Goal: Task Accomplishment & Management: Use online tool/utility

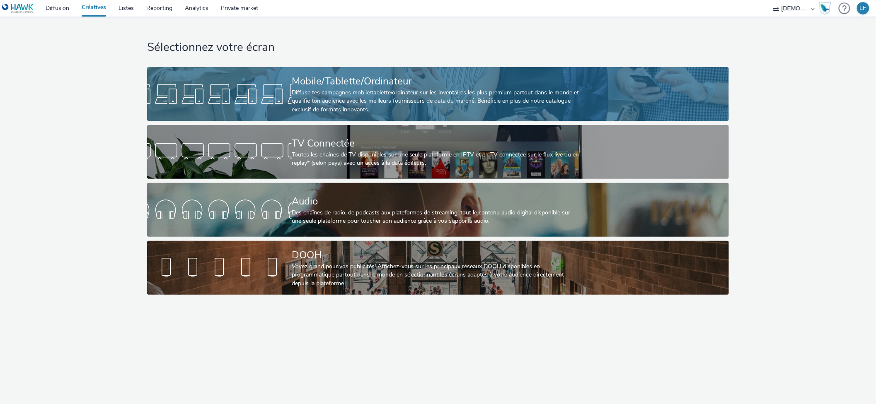
click at [575, 79] on div "Mobile/Tablette/Ordinateur" at bounding box center [436, 81] width 289 height 15
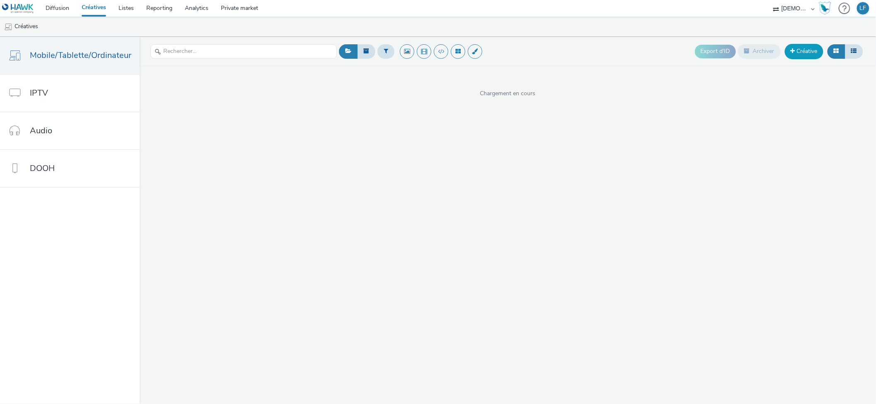
click at [808, 45] on link "Créative" at bounding box center [804, 51] width 39 height 15
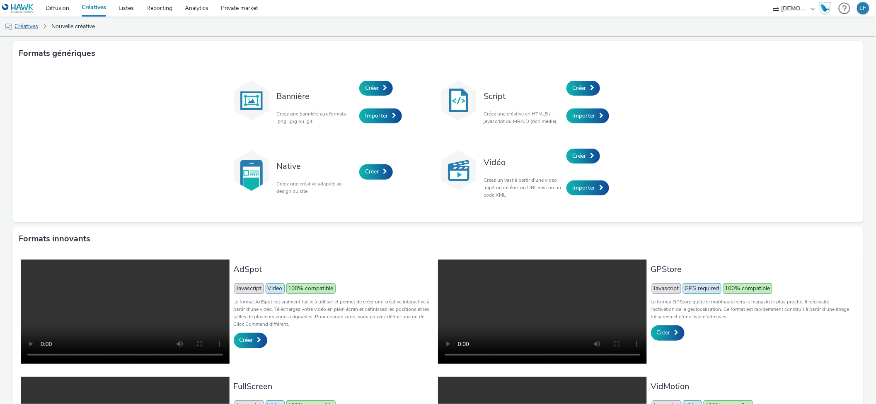
click at [29, 26] on link "Créatives" at bounding box center [21, 27] width 42 height 20
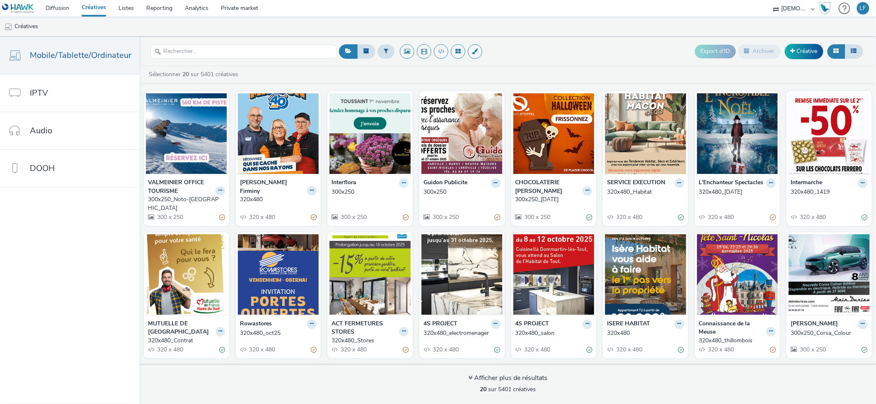
click at [399, 182] on button at bounding box center [404, 184] width 10 height 10
click at [374, 198] on link "Modifier" at bounding box center [377, 197] width 62 height 17
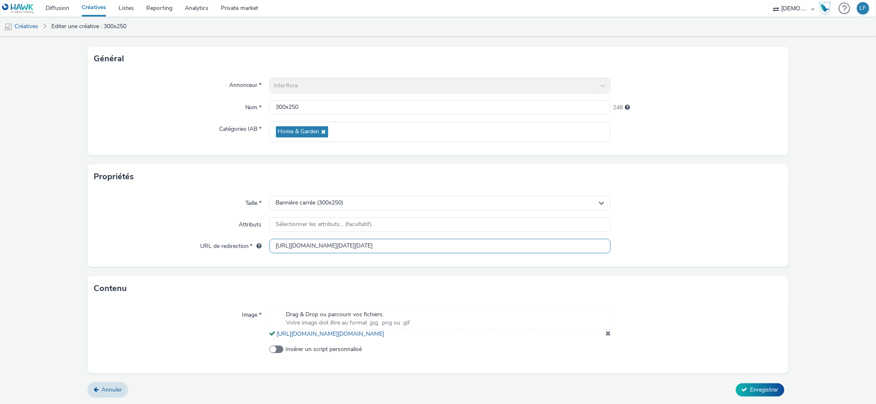
scroll to position [0, 79]
drag, startPoint x: 523, startPoint y: 237, endPoint x: 660, endPoint y: 239, distance: 137.6
click at [660, 239] on div "URL de redirection * [URL][DOMAIN_NAME][DATE][DATE]" at bounding box center [437, 246] width 687 height 15
click at [457, 239] on input "[URL][DOMAIN_NAME][DATE][DATE]" at bounding box center [440, 246] width 342 height 15
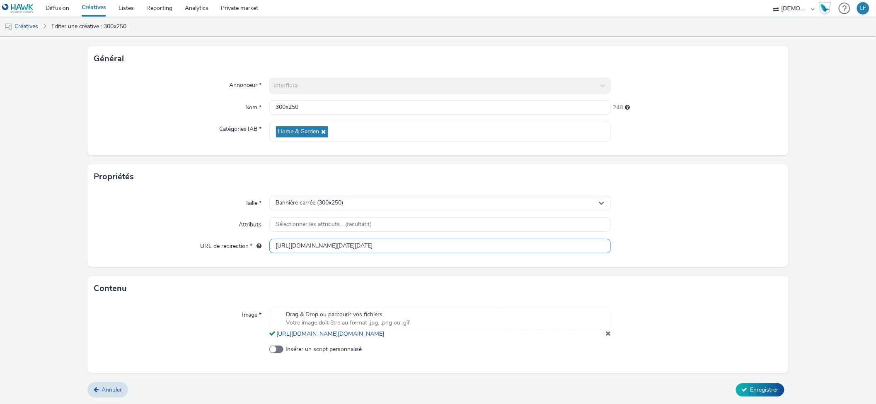
click at [457, 239] on input "[URL][DOMAIN_NAME][DATE][DATE]" at bounding box center [440, 246] width 342 height 15
paste input "text"
type input "[URL][DOMAIN_NAME][DATE][DATE]"
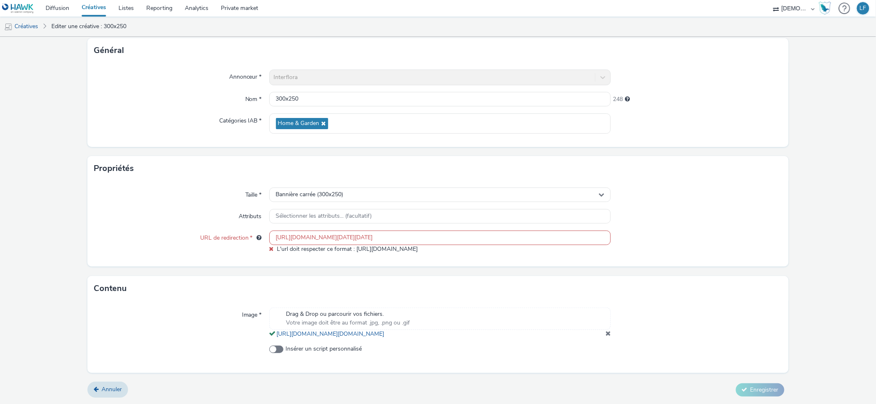
click at [760, 390] on form "Editer une créative Général Annonceur * Interflora Nom * 300x250 248 Catégories…" at bounding box center [438, 196] width 876 height 417
click at [274, 239] on input "[URL][DOMAIN_NAME][DATE][DATE]" at bounding box center [440, 238] width 342 height 15
click at [574, 309] on div "Drag & Drop ou parcourir vos fichiers. Votre image doit être au format .jpg, .p…" at bounding box center [440, 319] width 342 height 22
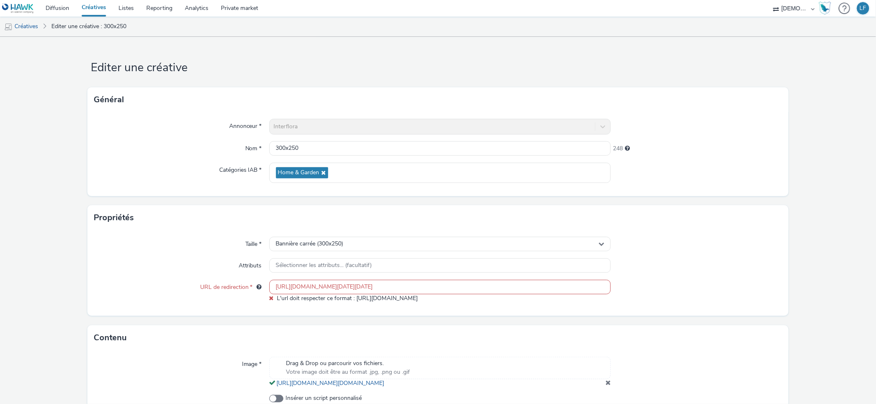
click at [552, 287] on input "[URL][DOMAIN_NAME][DATE][DATE]" at bounding box center [440, 287] width 342 height 15
click at [552, 290] on input "[URL][DOMAIN_NAME][DATE][DATE]" at bounding box center [440, 287] width 342 height 15
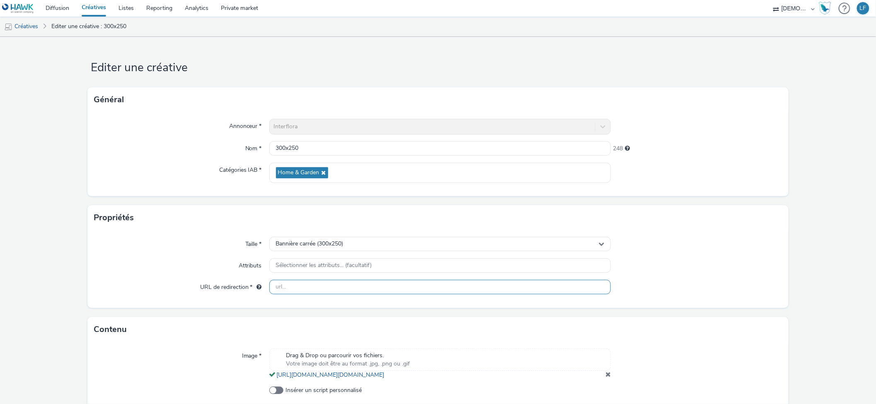
paste input "[URL][DOMAIN_NAME][DATE][DATE]"
click at [622, 350] on div "Contenu Image * Drag & Drop ou parcourir vos fichiers. Votre image doit être au…" at bounding box center [437, 365] width 701 height 97
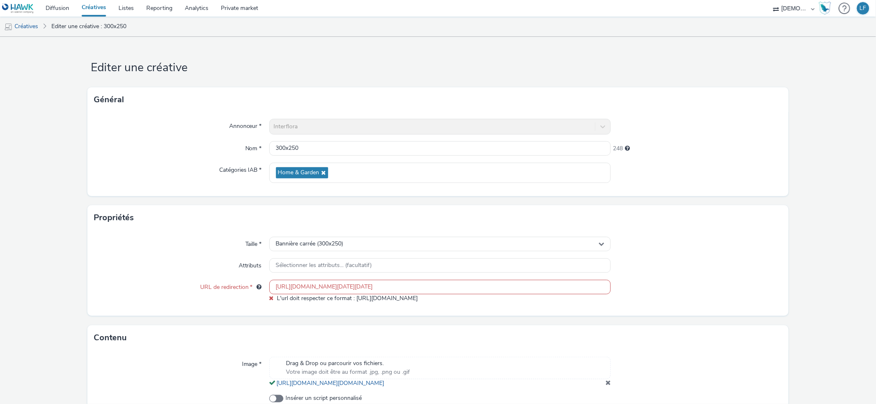
click at [287, 287] on input "[URL][DOMAIN_NAME][DATE][DATE]" at bounding box center [440, 287] width 342 height 15
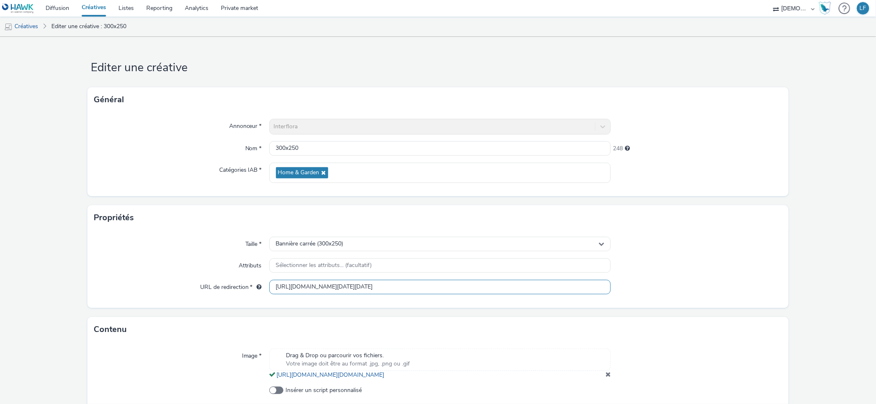
scroll to position [51, 0]
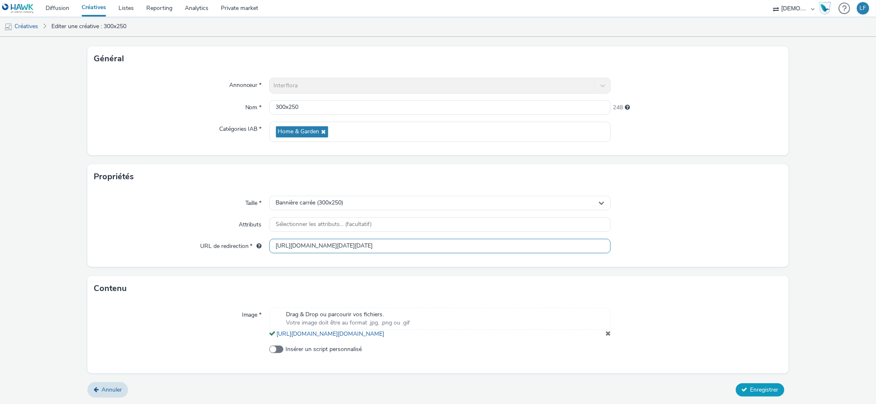
type input "[URL][DOMAIN_NAME][DATE][DATE]"
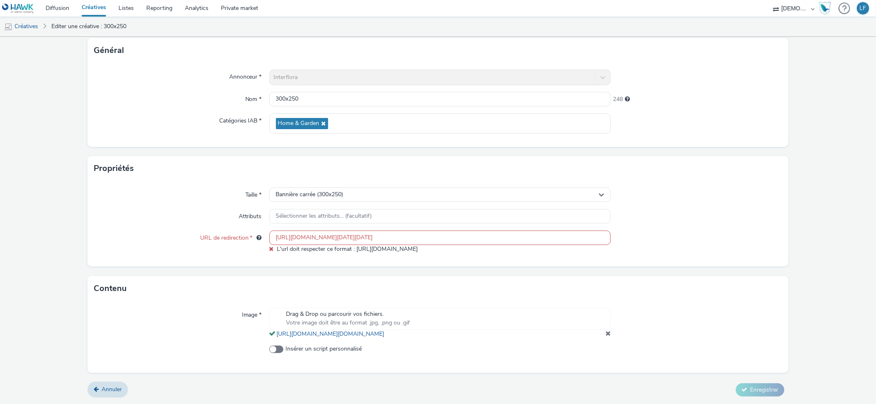
scroll to position [58, 0]
click at [120, 390] on span "Annuler" at bounding box center [112, 390] width 20 height 8
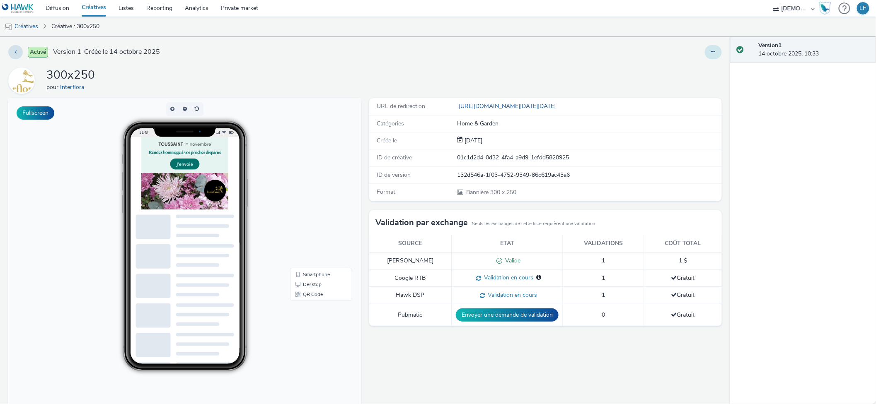
click at [711, 54] on icon at bounding box center [713, 52] width 5 height 6
click at [685, 68] on link "Modifier" at bounding box center [691, 69] width 62 height 17
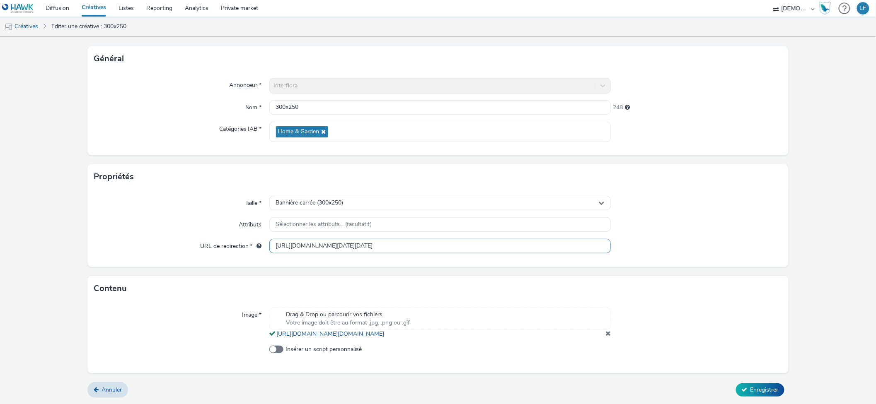
scroll to position [0, 79]
drag, startPoint x: 571, startPoint y: 235, endPoint x: 668, endPoint y: 242, distance: 98.0
click at [668, 242] on div "URL de redirection * [URL][DOMAIN_NAME][DATE][DATE]" at bounding box center [437, 246] width 687 height 15
drag, startPoint x: 403, startPoint y: 235, endPoint x: 316, endPoint y: 239, distance: 87.1
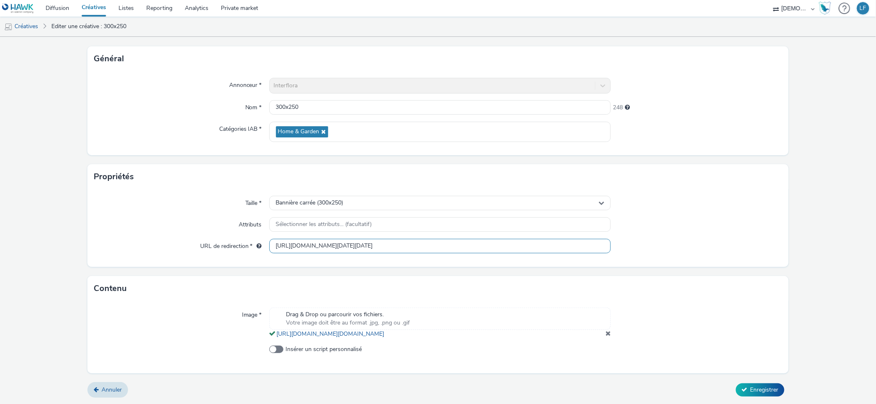
click at [196, 218] on div "Taille * Bannière carrée (300x250) Attributs Sélectionner les attributs... (fac…" at bounding box center [437, 228] width 701 height 78
click at [530, 239] on input "[URL][DOMAIN_NAME][DATE][DATE]" at bounding box center [440, 246] width 342 height 15
click at [529, 239] on input "[URL][DOMAIN_NAME][DATE][DATE]" at bounding box center [440, 246] width 342 height 15
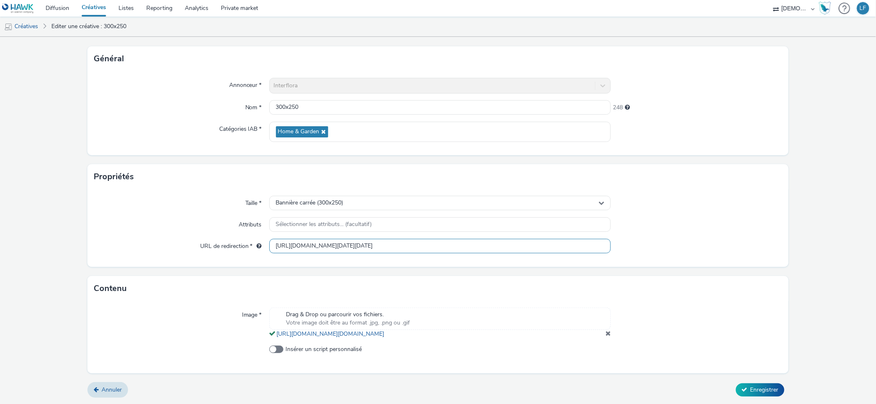
paste input "text"
type input "[URL][DOMAIN_NAME][DATE][DATE]"
click at [591, 284] on div "Contenu" at bounding box center [437, 288] width 701 height 25
drag, startPoint x: 528, startPoint y: 236, endPoint x: 665, endPoint y: 235, distance: 137.2
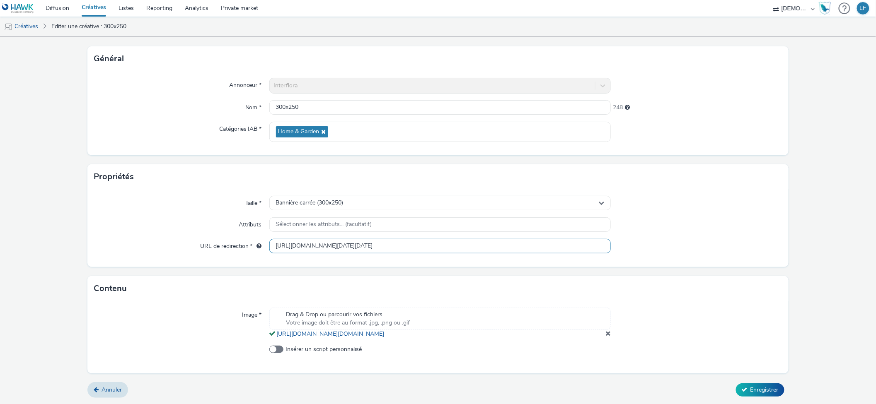
click at [665, 239] on div "URL de redirection * [URL][DOMAIN_NAME][DATE][DATE]" at bounding box center [437, 246] width 687 height 15
click at [765, 390] on span "Enregistrer" at bounding box center [764, 390] width 28 height 8
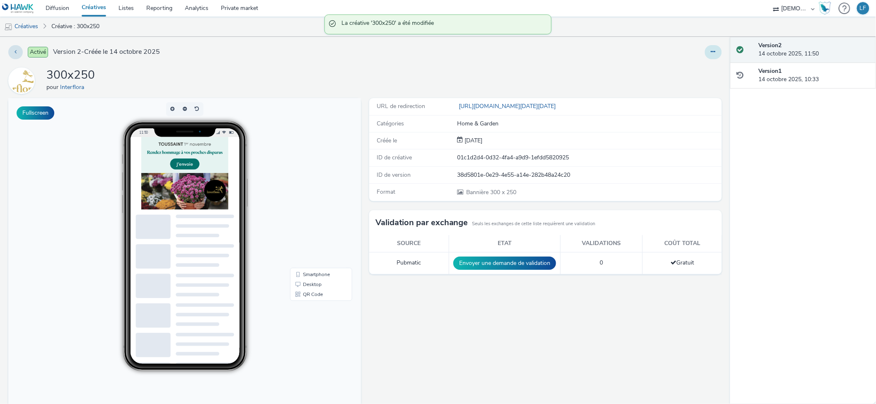
click at [705, 54] on button at bounding box center [713, 52] width 17 height 14
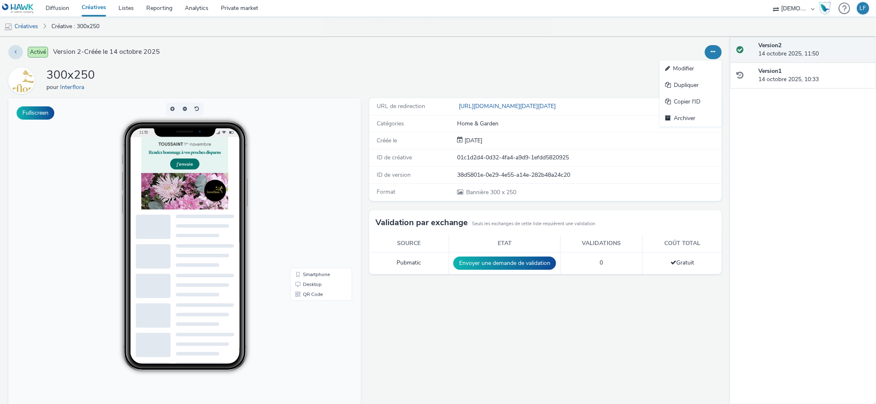
click at [688, 70] on link "Modifier" at bounding box center [691, 69] width 62 height 17
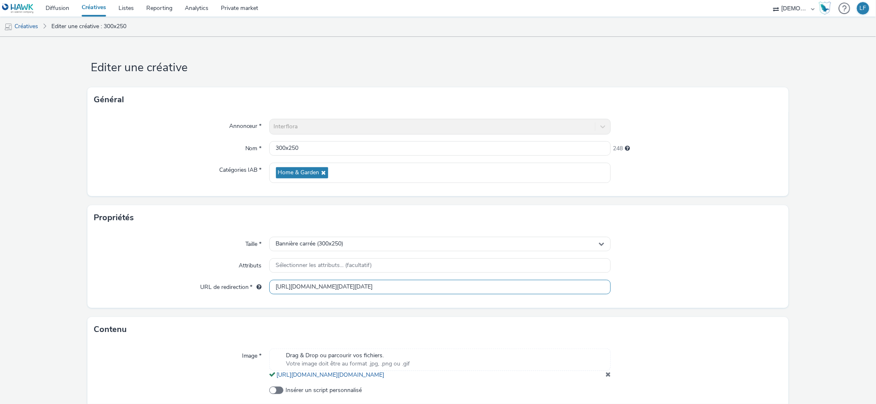
scroll to position [51, 0]
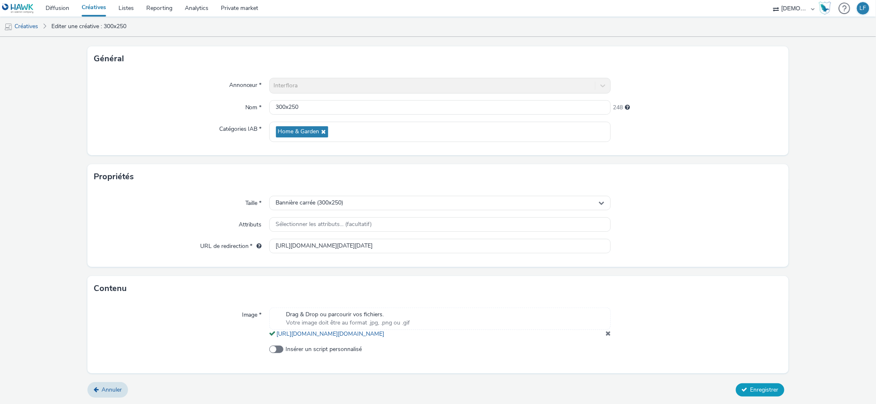
click at [750, 387] on span "Enregistrer" at bounding box center [764, 390] width 28 height 8
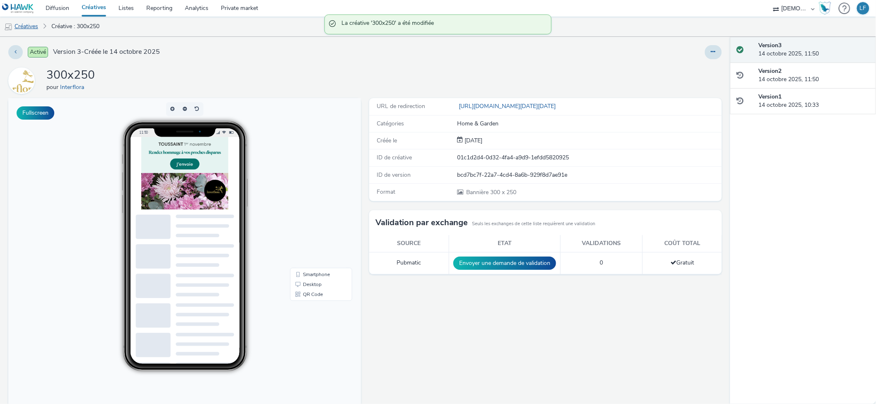
click at [37, 24] on link "Créatives" at bounding box center [21, 27] width 42 height 20
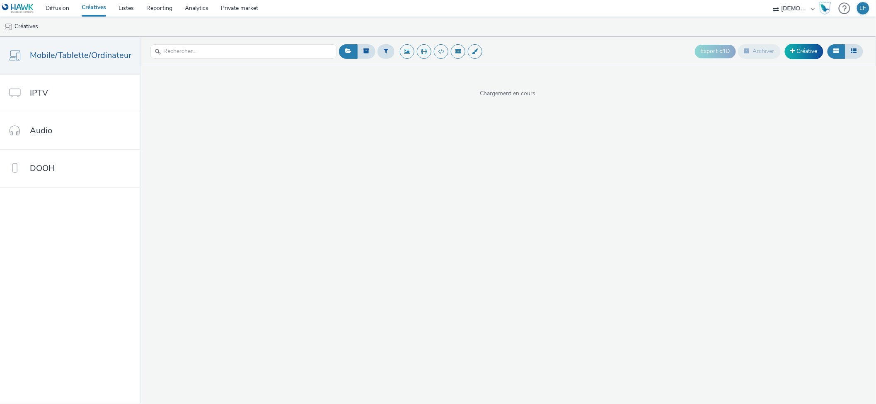
click at [100, 7] on link "Créatives" at bounding box center [93, 8] width 37 height 17
